Goal: Information Seeking & Learning: Stay updated

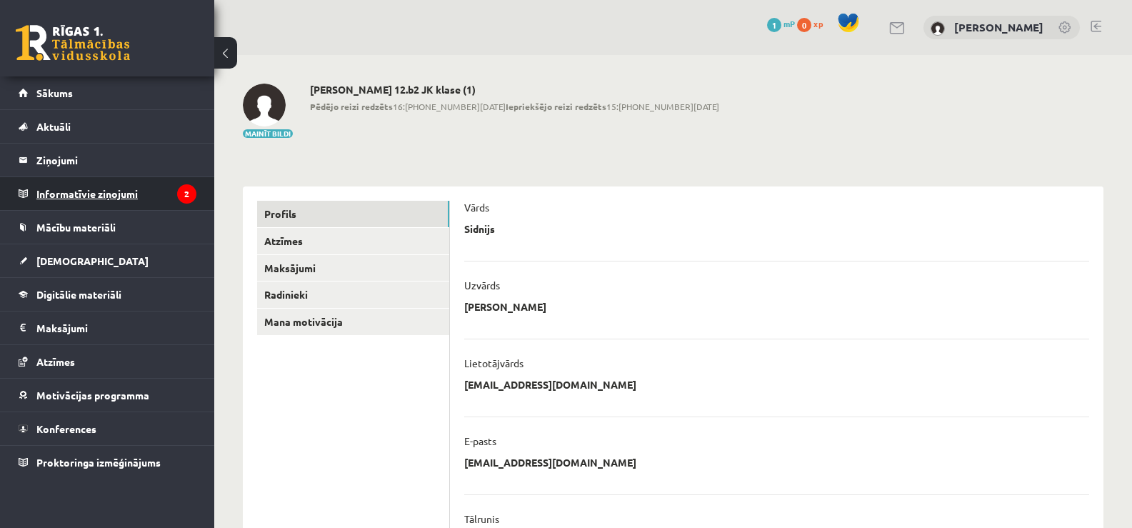
click at [173, 187] on legend "Informatīvie ziņojumi 2" at bounding box center [116, 193] width 160 height 33
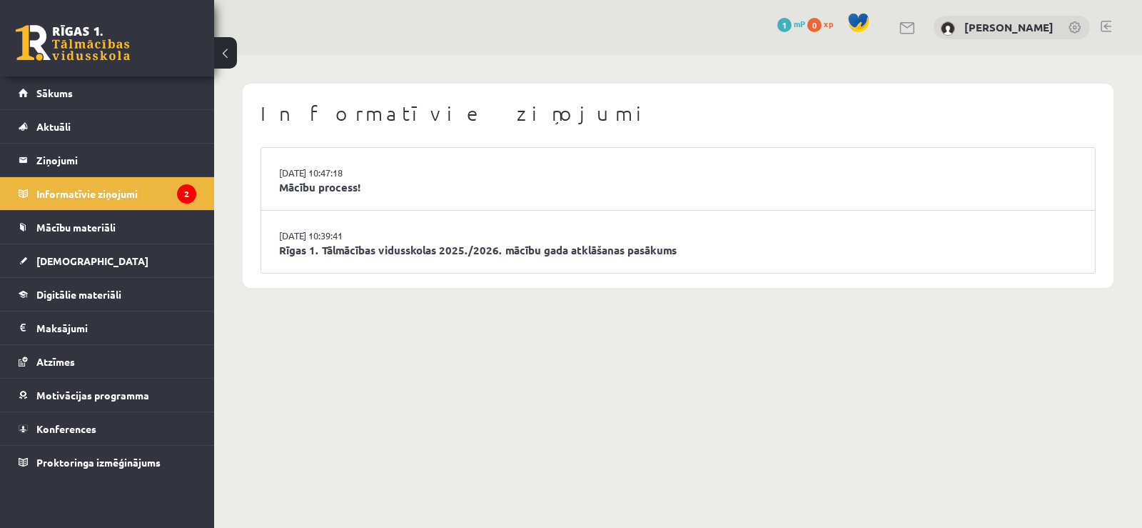
click at [334, 201] on li "27.08.2025 10:47:18 Mācību process!" at bounding box center [678, 179] width 834 height 63
click at [333, 193] on link "Mācību process!" at bounding box center [678, 187] width 798 height 16
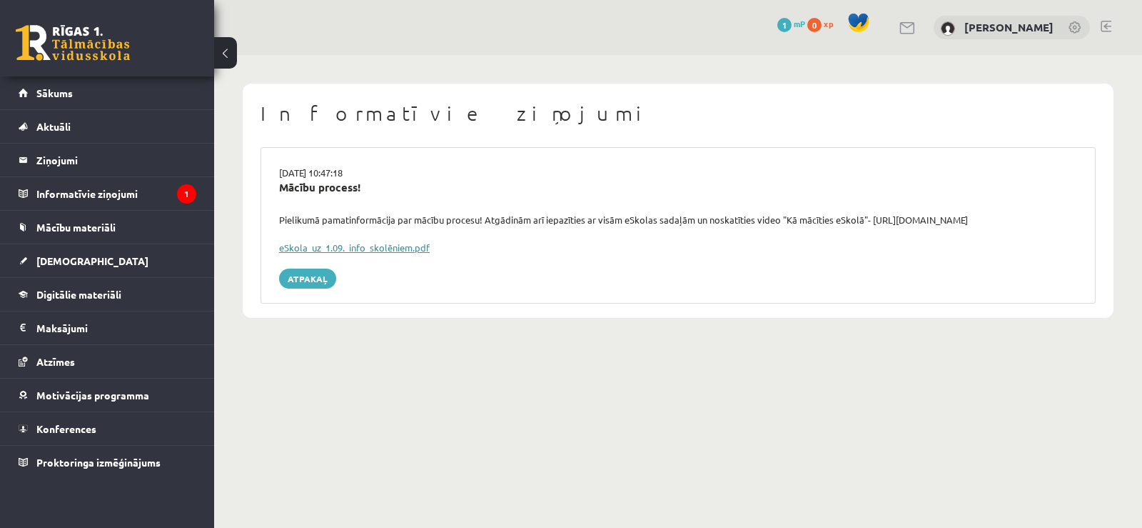
click at [346, 244] on link "eSkola_uz_1.09._info_skolēniem.pdf" at bounding box center [354, 247] width 151 height 12
click at [90, 81] on link "Sākums" at bounding box center [108, 92] width 178 height 33
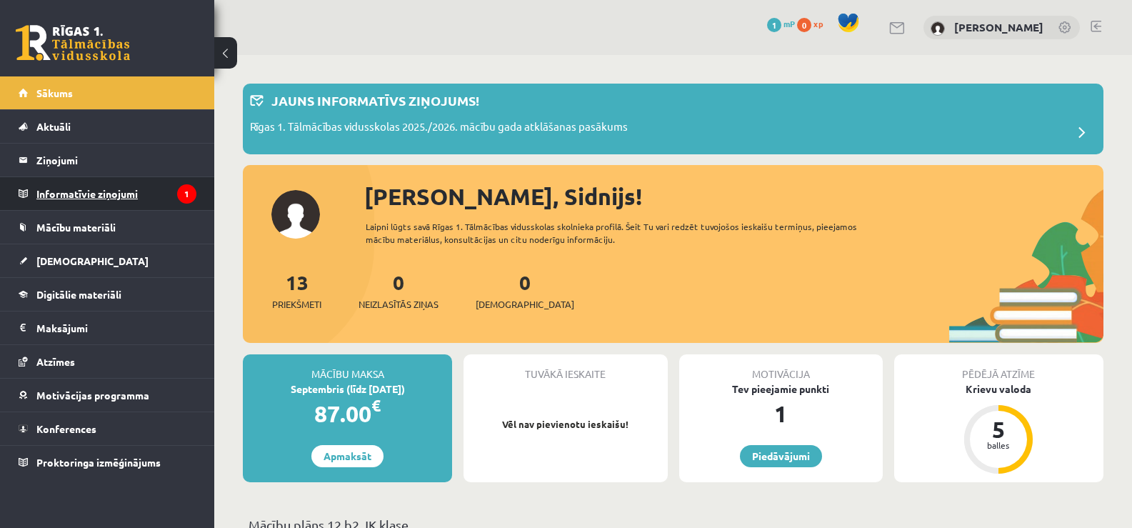
click at [64, 201] on legend "Informatīvie ziņojumi 1" at bounding box center [116, 193] width 160 height 33
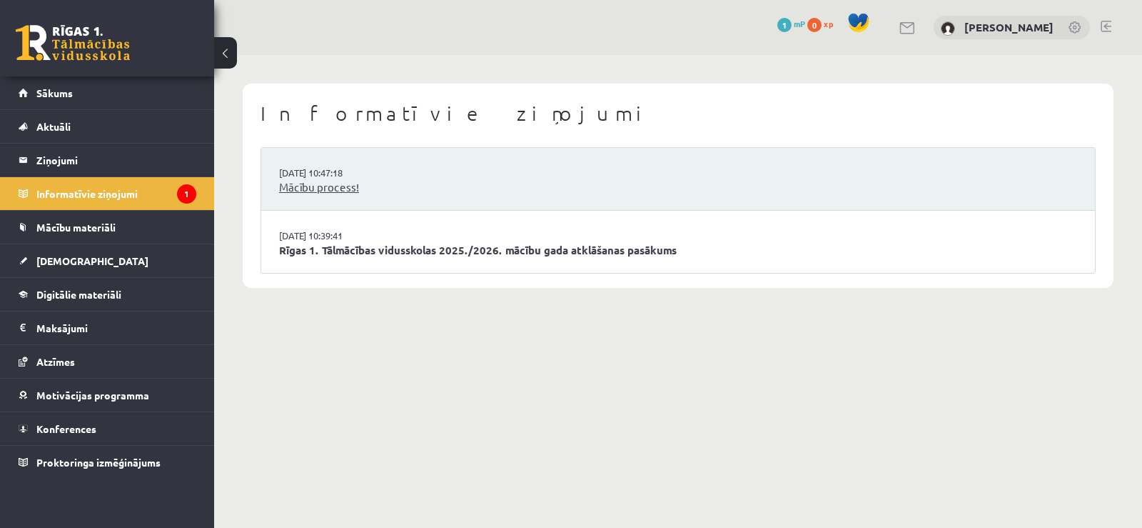
click at [318, 184] on link "Mācību process!" at bounding box center [678, 187] width 798 height 16
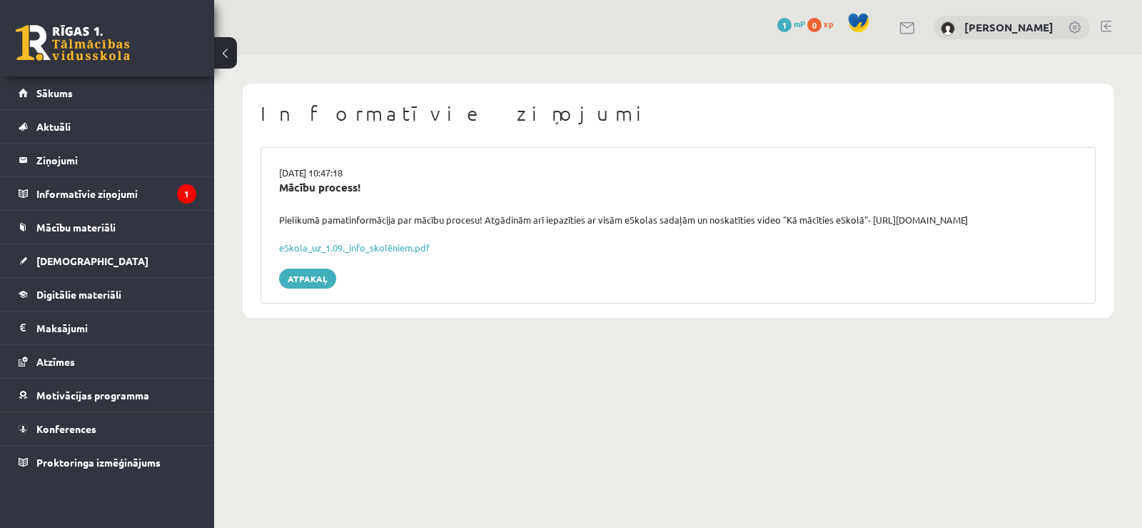
click at [351, 241] on div "eSkola_uz_1.09._info_skolēniem.pdf" at bounding box center [678, 248] width 798 height 14
click at [351, 251] on link "eSkola_uz_1.09._info_skolēniem.pdf" at bounding box center [354, 247] width 151 height 12
click at [54, 89] on span "Sākums" at bounding box center [54, 92] width 36 height 13
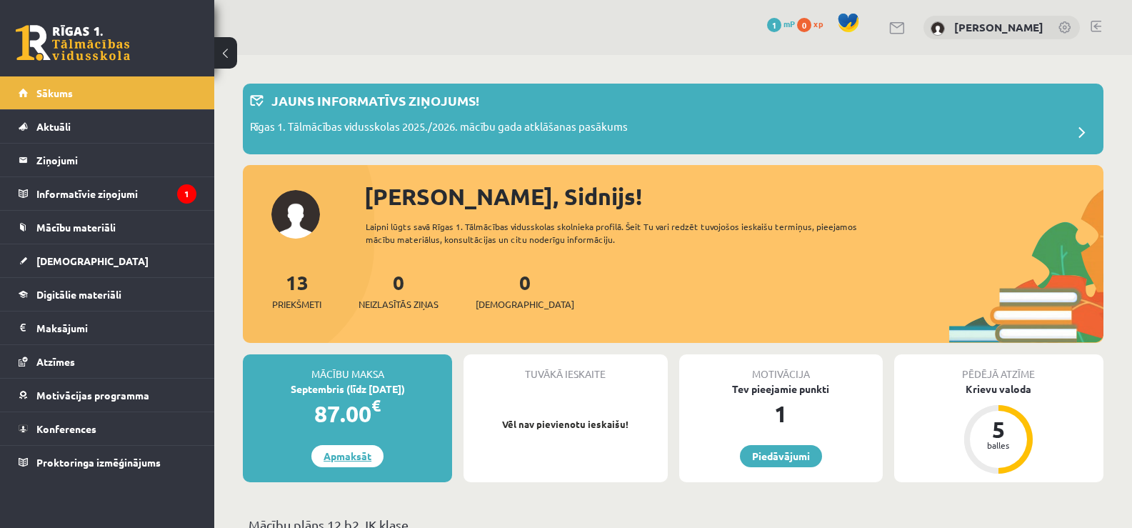
click at [361, 456] on link "Apmaksāt" at bounding box center [347, 456] width 72 height 22
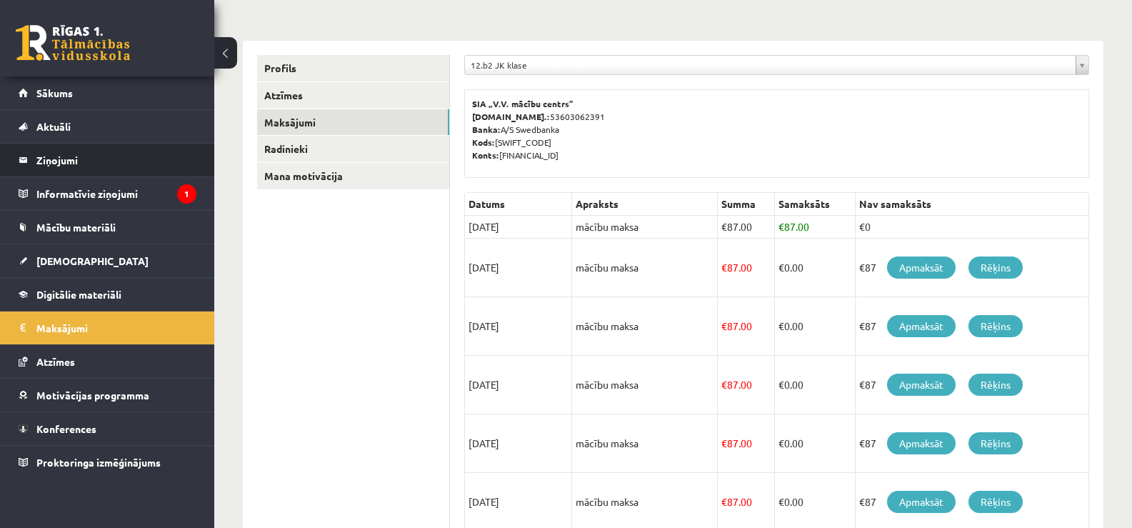
scroll to position [71, 0]
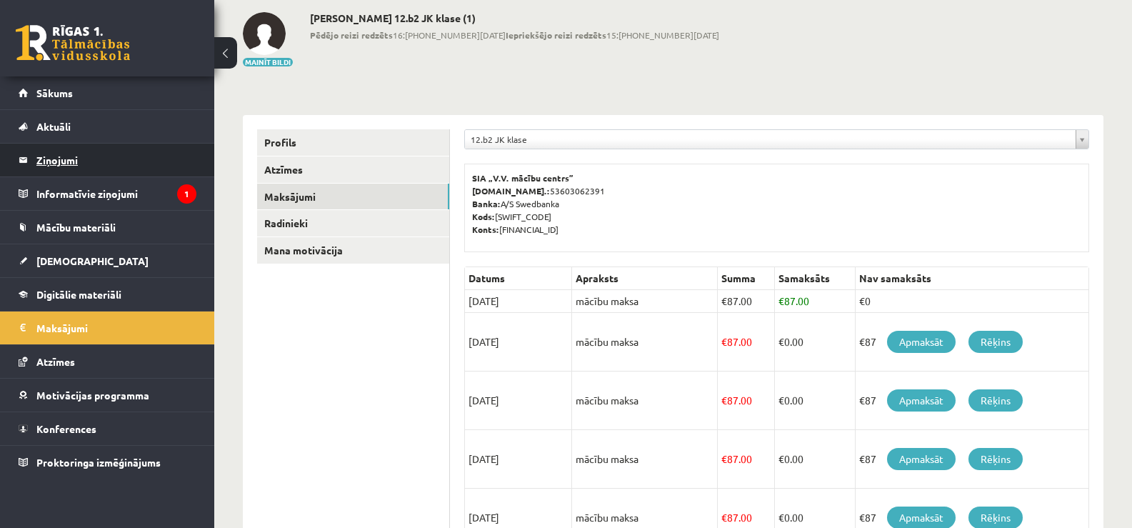
click at [36, 163] on legend "Ziņojumi 0" at bounding box center [116, 160] width 160 height 33
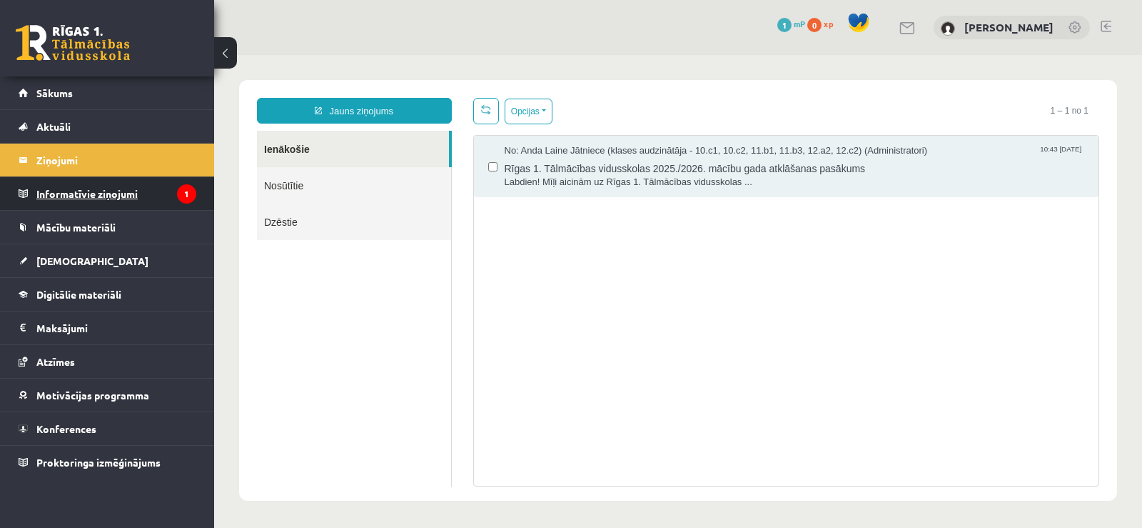
click at [66, 195] on legend "Informatīvie ziņojumi 1" at bounding box center [116, 193] width 160 height 33
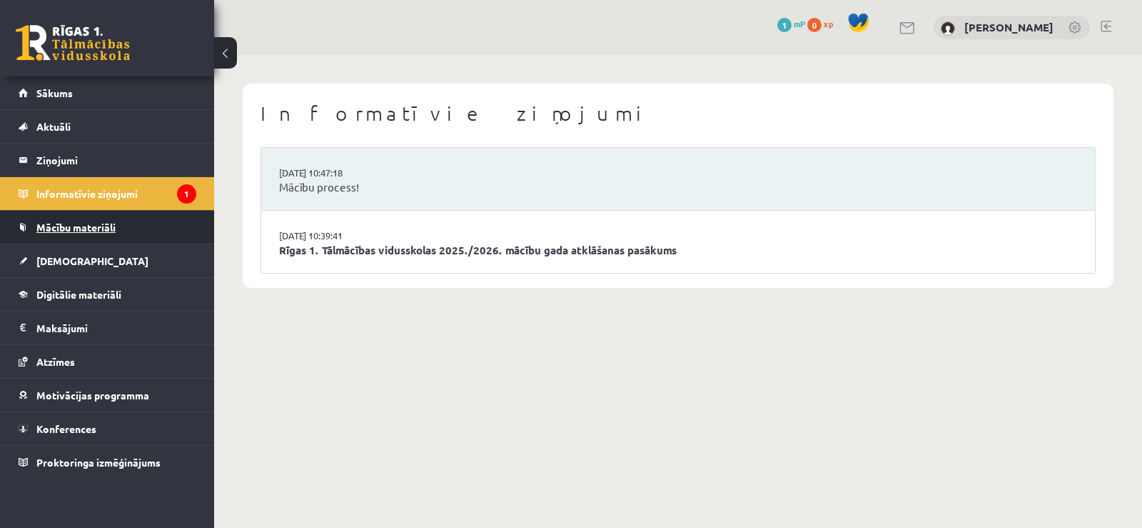
click at [61, 228] on span "Mācību materiāli" at bounding box center [75, 227] width 79 height 13
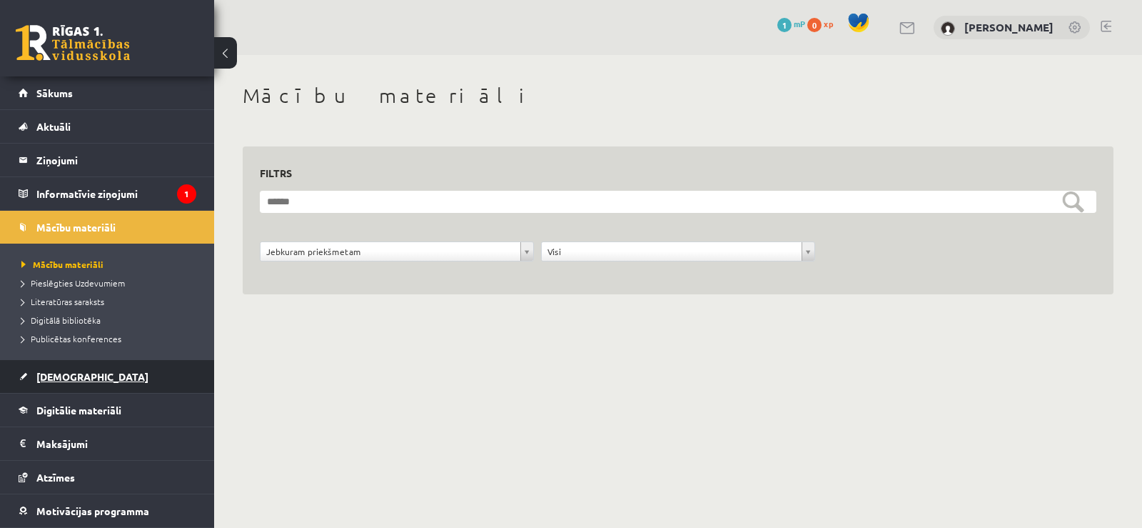
click at [39, 379] on span "[DEMOGRAPHIC_DATA]" at bounding box center [92, 376] width 112 height 13
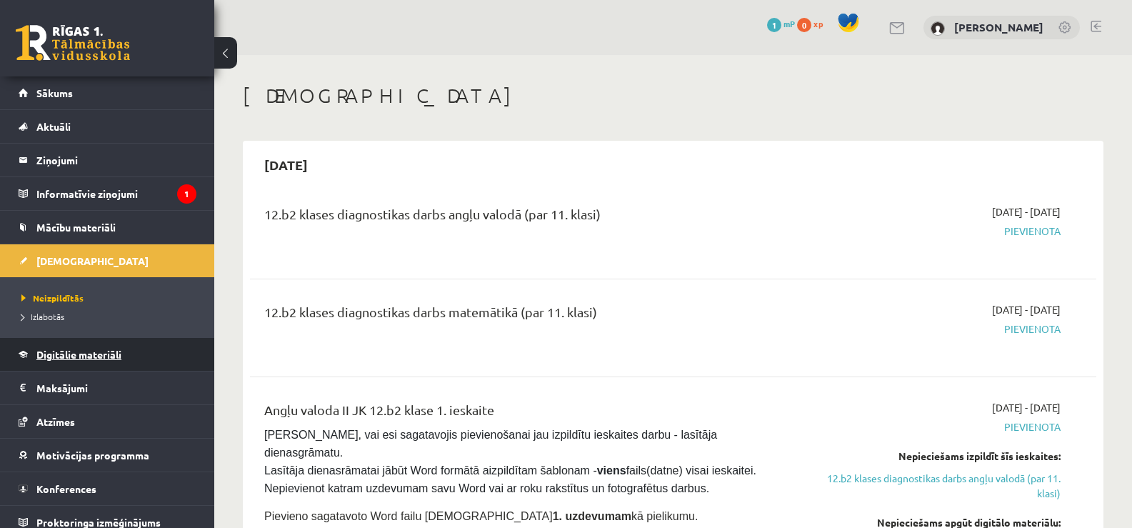
click at [54, 358] on span "Digitālie materiāli" at bounding box center [78, 354] width 85 height 13
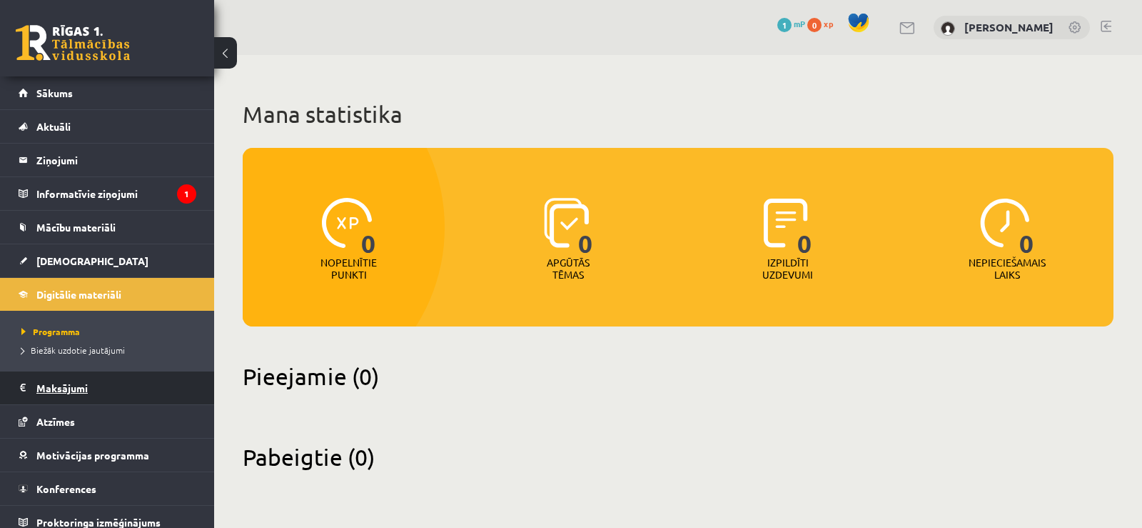
click at [51, 385] on legend "Maksājumi 0" at bounding box center [116, 387] width 160 height 33
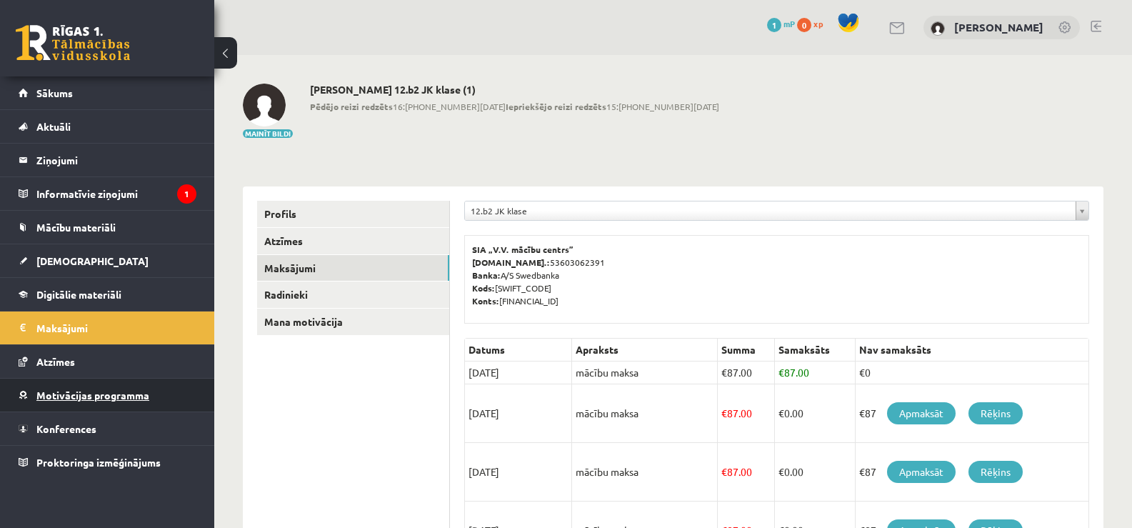
click at [49, 403] on link "Motivācijas programma" at bounding box center [108, 394] width 178 height 33
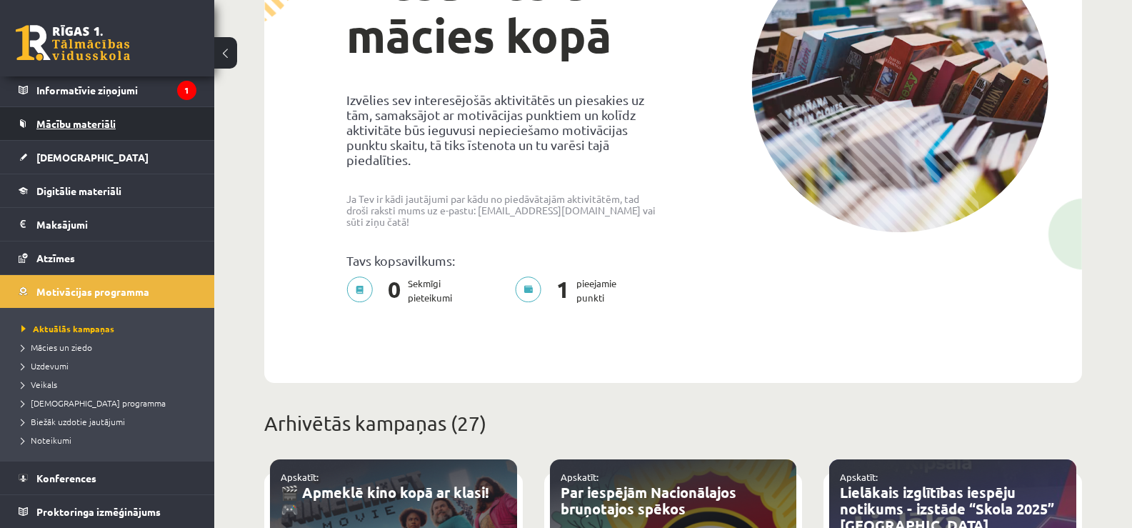
scroll to position [143, 0]
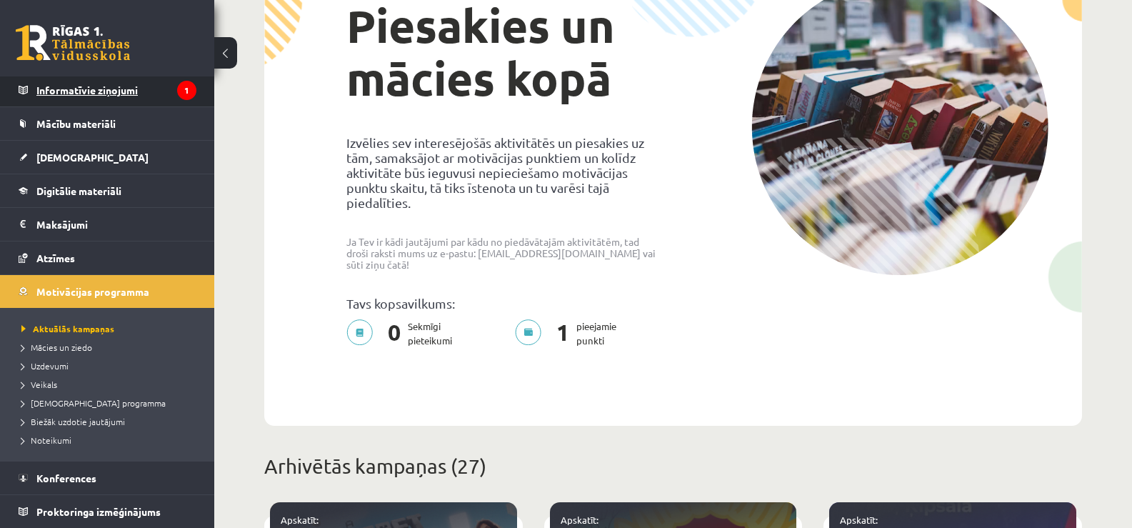
click at [89, 96] on legend "Informatīvie ziņojumi 1" at bounding box center [116, 90] width 160 height 33
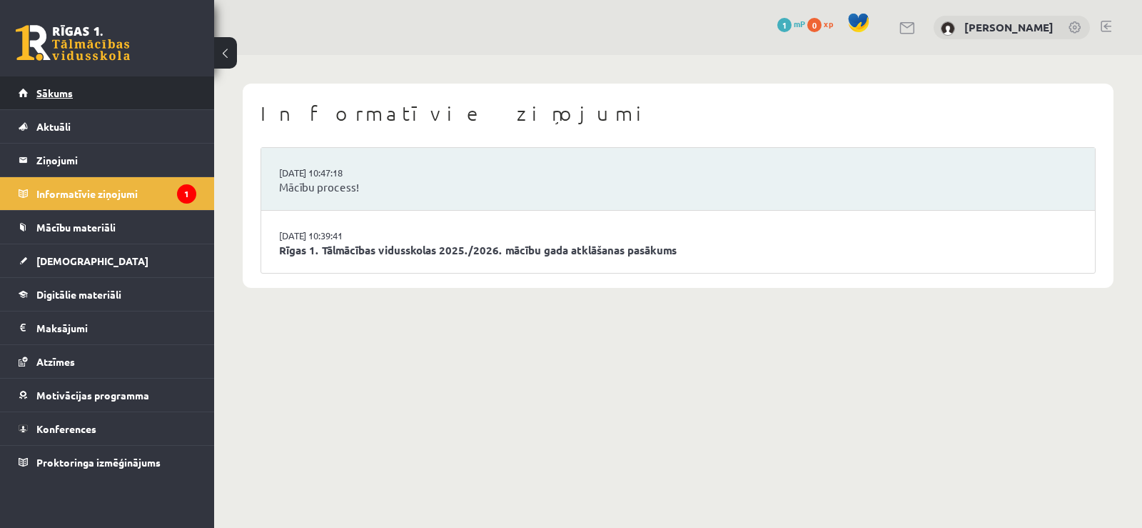
click at [67, 99] on link "Sākums" at bounding box center [108, 92] width 178 height 33
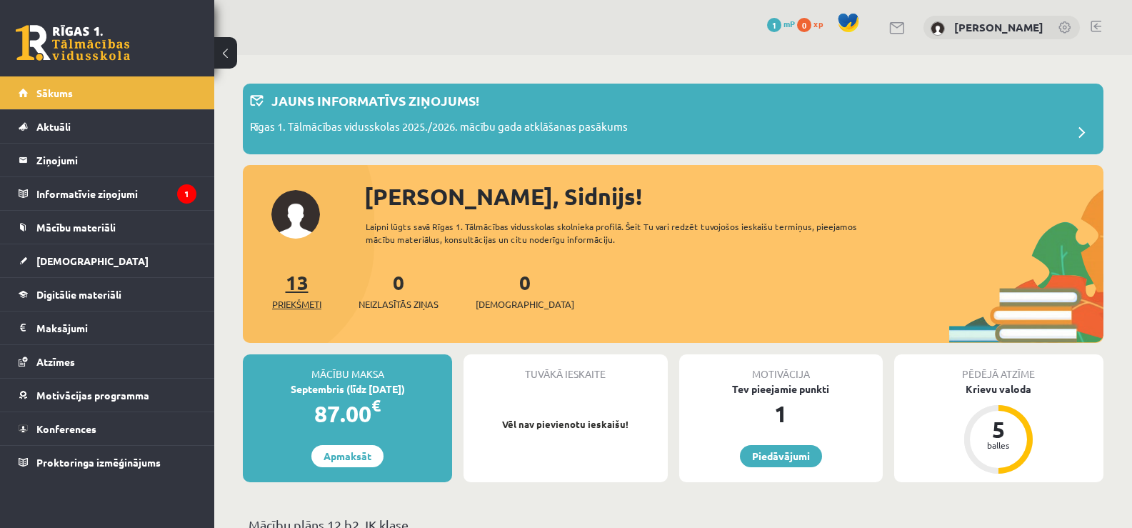
click at [303, 282] on link "13 Priekšmeti" at bounding box center [296, 290] width 49 height 42
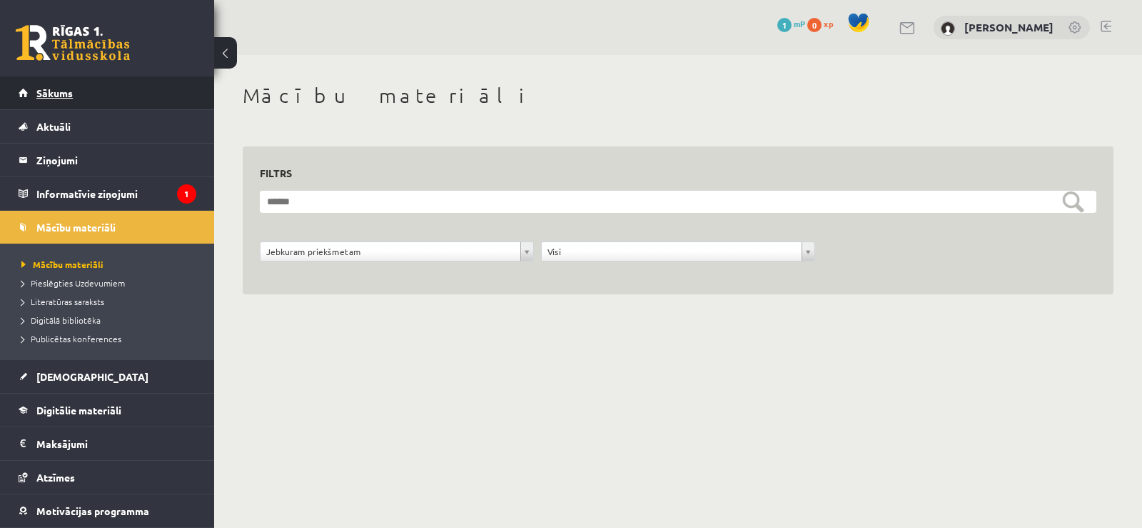
click at [52, 87] on span "Sākums" at bounding box center [54, 92] width 36 height 13
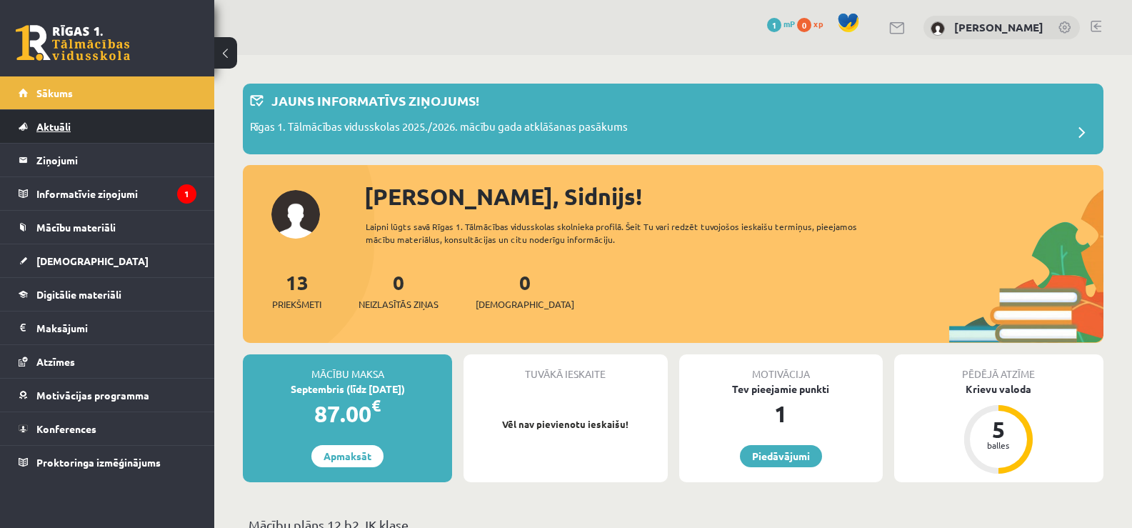
click at [66, 129] on span "Aktuāli" at bounding box center [53, 126] width 34 height 13
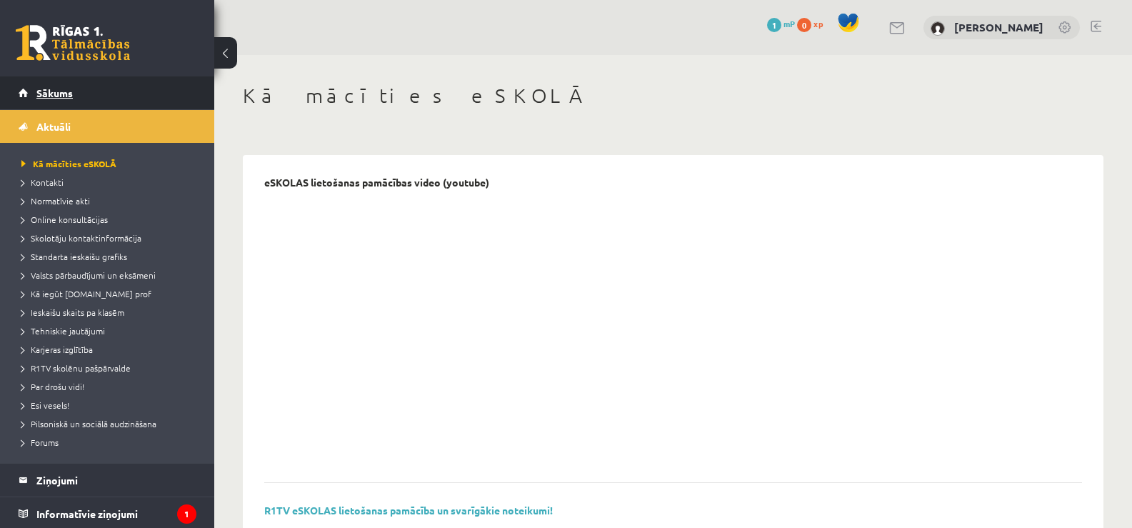
click at [57, 81] on link "Sākums" at bounding box center [108, 92] width 178 height 33
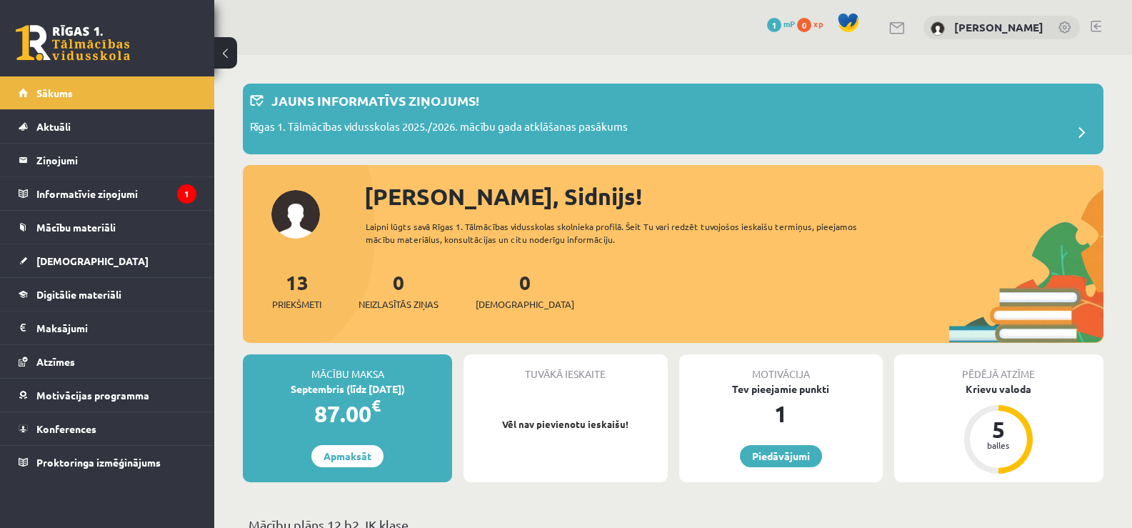
click at [57, 158] on legend "Ziņojumi 0" at bounding box center [116, 160] width 160 height 33
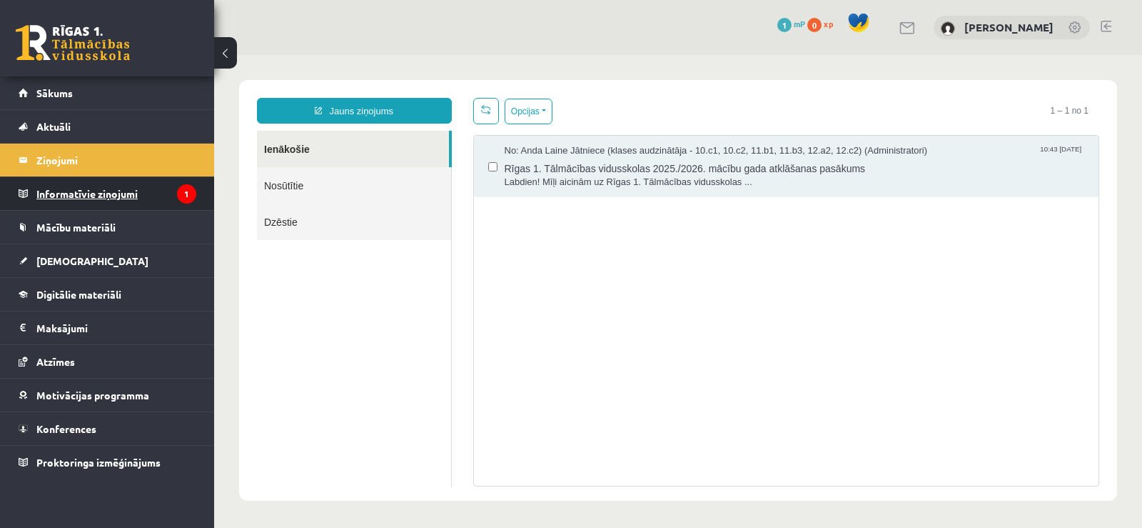
click at [83, 199] on legend "Informatīvie ziņojumi 1" at bounding box center [116, 193] width 160 height 33
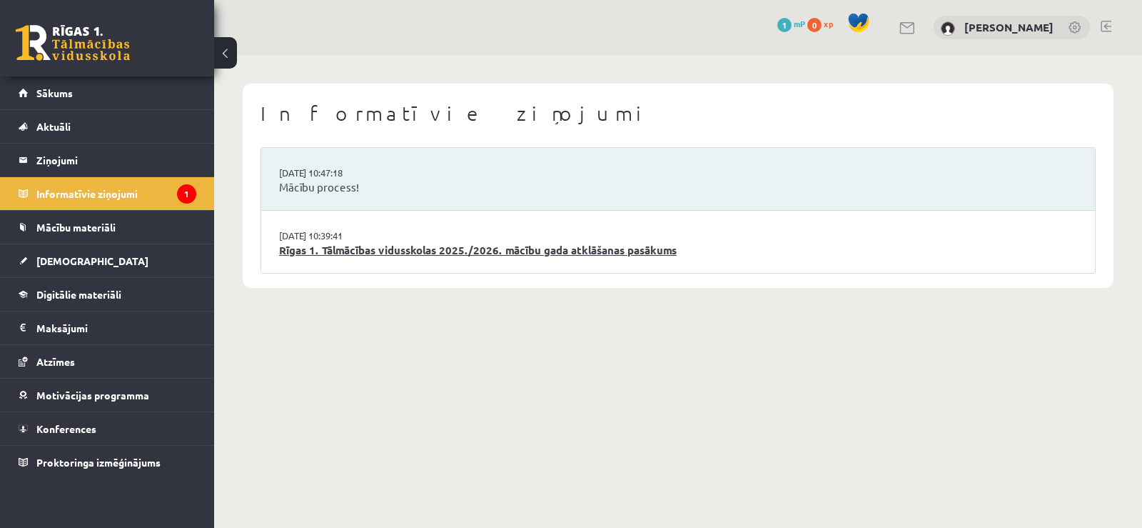
click at [401, 250] on link "Rīgas 1. Tālmācības vidusskolas 2025./2026. mācību gada atklāšanas pasākums" at bounding box center [678, 250] width 798 height 16
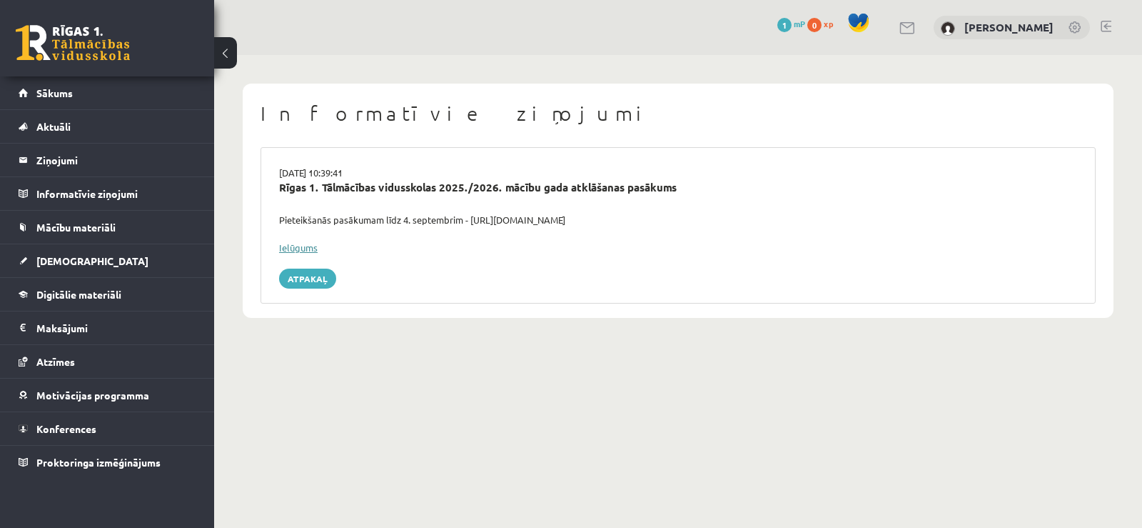
click at [296, 242] on link "Ielūgums" at bounding box center [298, 247] width 39 height 12
click at [64, 89] on span "Sākums" at bounding box center [54, 92] width 36 height 13
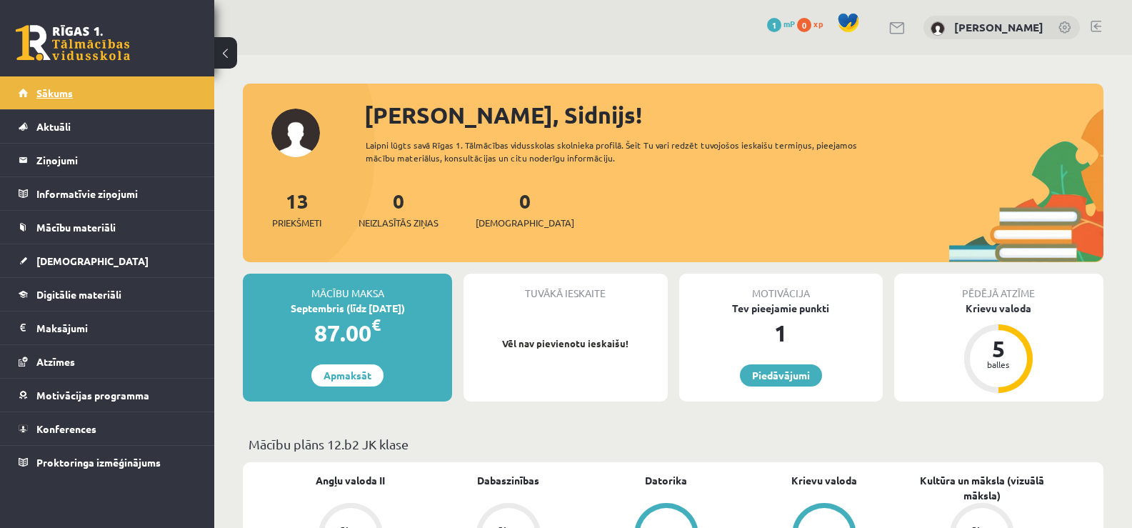
click at [50, 86] on link "Sākums" at bounding box center [108, 92] width 178 height 33
click at [358, 31] on div "0 Dāvanas 1 mP 0 xp Sidnijs Kalniņš" at bounding box center [672, 27] width 917 height 55
